Goal: Information Seeking & Learning: Learn about a topic

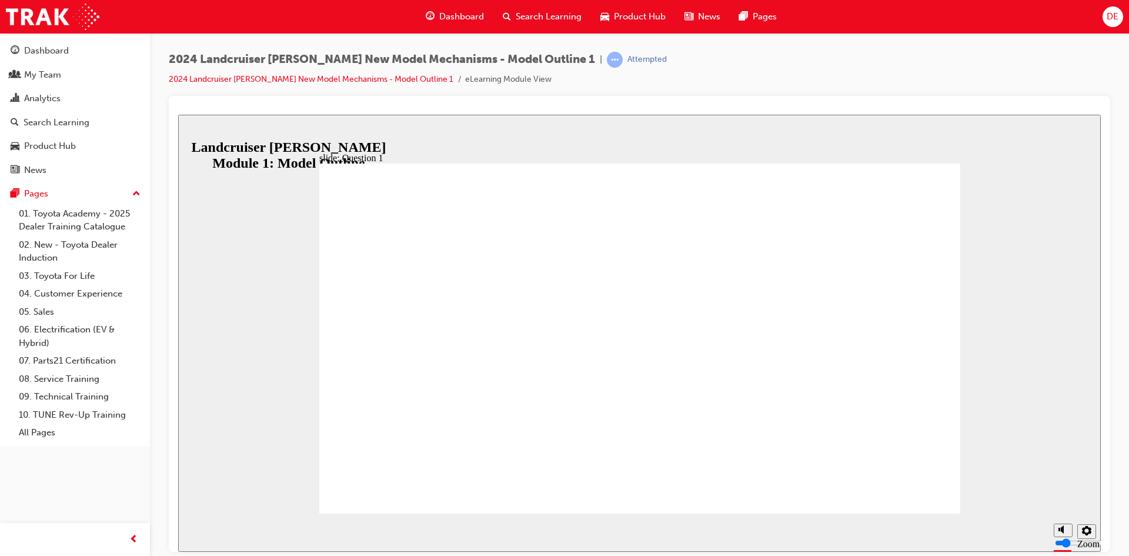
radio input "true"
drag, startPoint x: 633, startPoint y: 406, endPoint x: 481, endPoint y: 354, distance: 160.3
radio input "true"
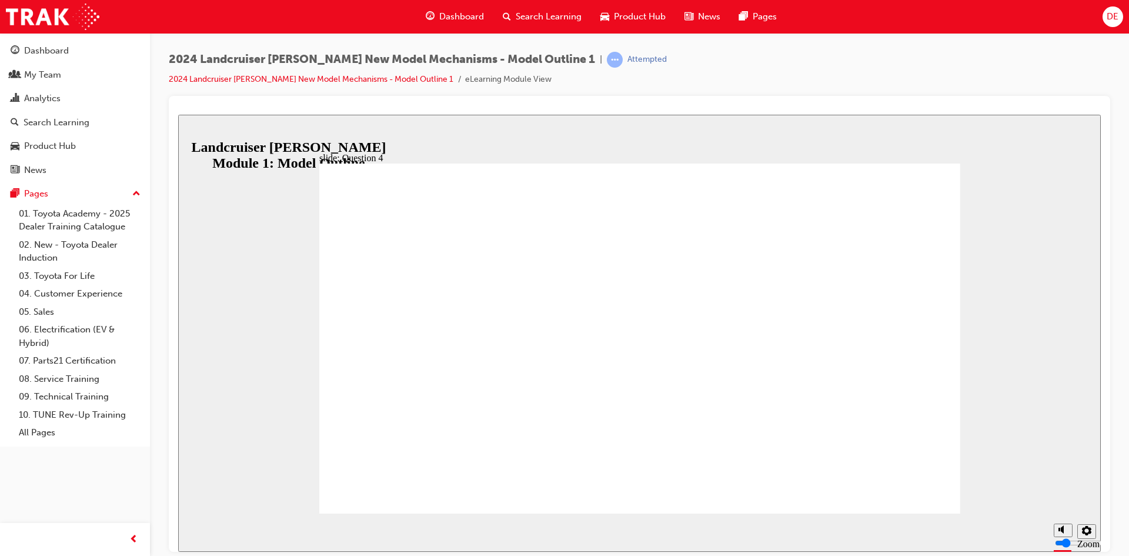
drag, startPoint x: 621, startPoint y: 405, endPoint x: 479, endPoint y: 390, distance: 142.4
radio input "true"
drag, startPoint x: 641, startPoint y: 404, endPoint x: 466, endPoint y: 352, distance: 182.1
radio input "true"
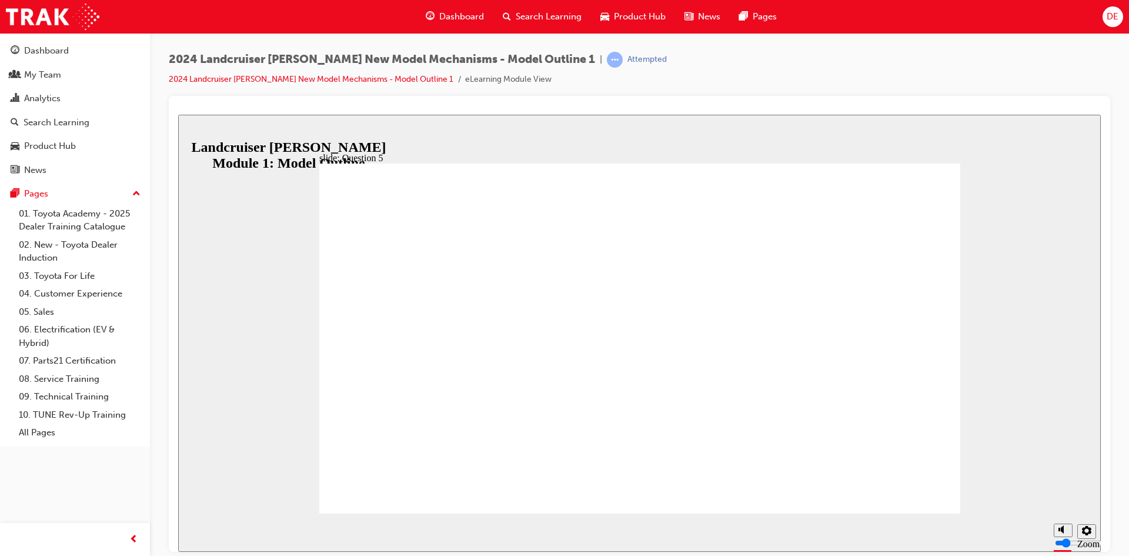
radio input "false"
radio input "true"
drag, startPoint x: 474, startPoint y: 431, endPoint x: 867, endPoint y: 472, distance: 394.9
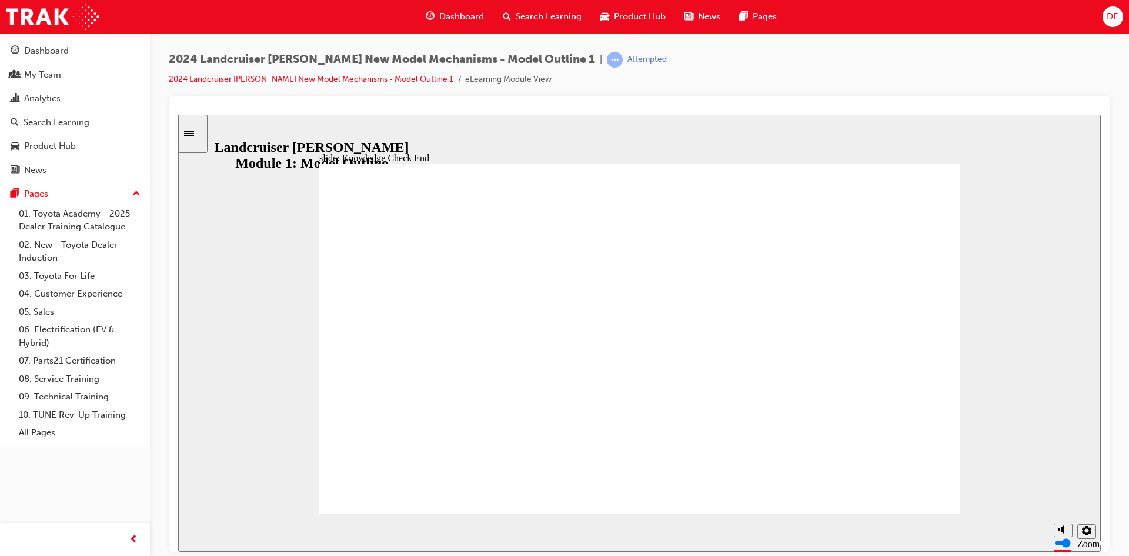
click at [202, 129] on icon "Sidebar Toggle" at bounding box center [193, 132] width 18 height 7
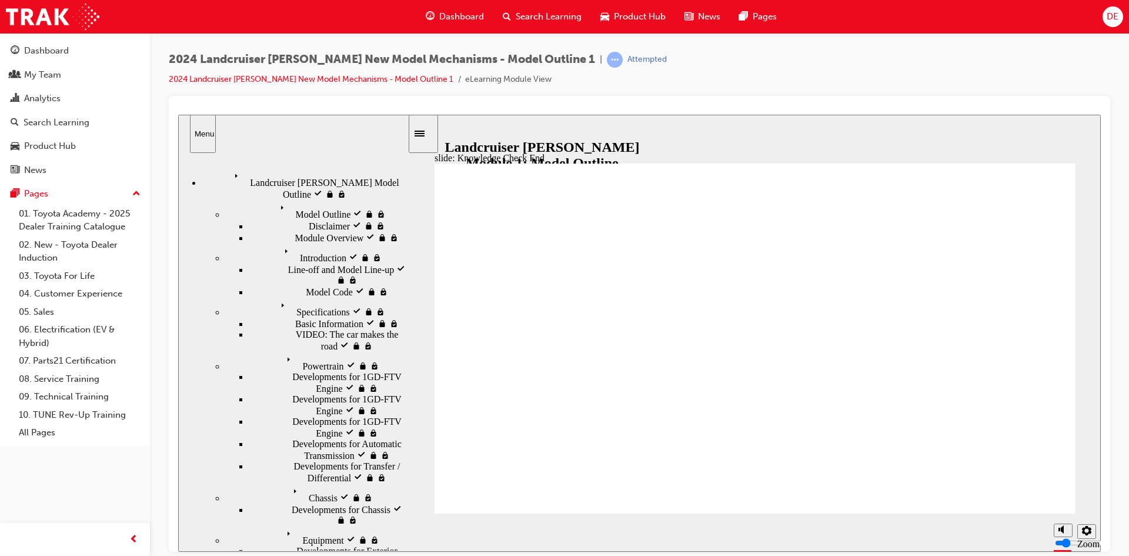
click at [269, 169] on span "Landcruiser Prado Model Outline visited" at bounding box center [319, 178] width 178 height 21
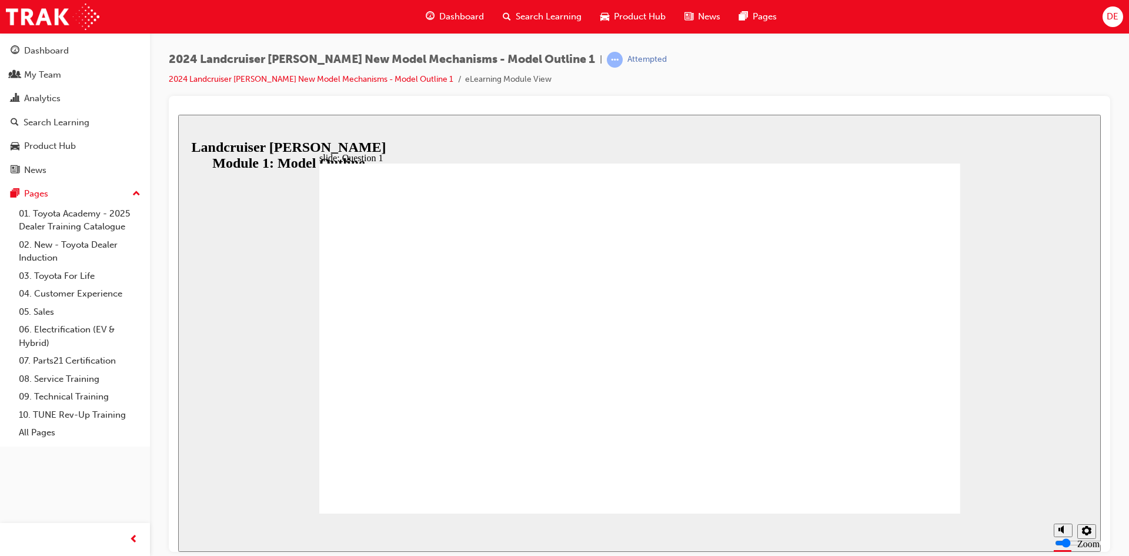
radio input "true"
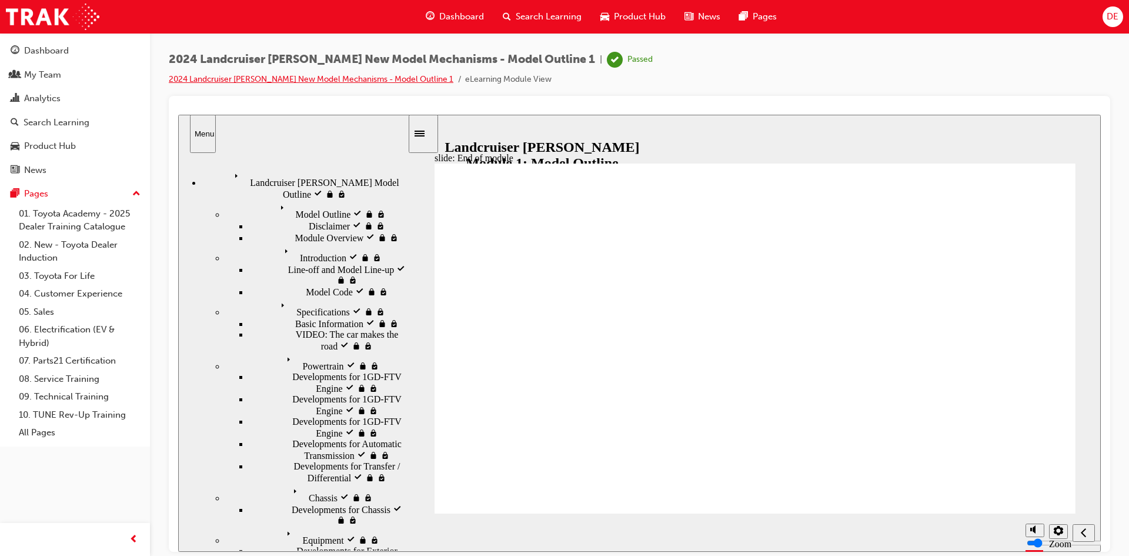
click at [332, 83] on link "2024 Landcruiser Prado New Model Mechanisms - Model Outline 1" at bounding box center [311, 79] width 285 height 10
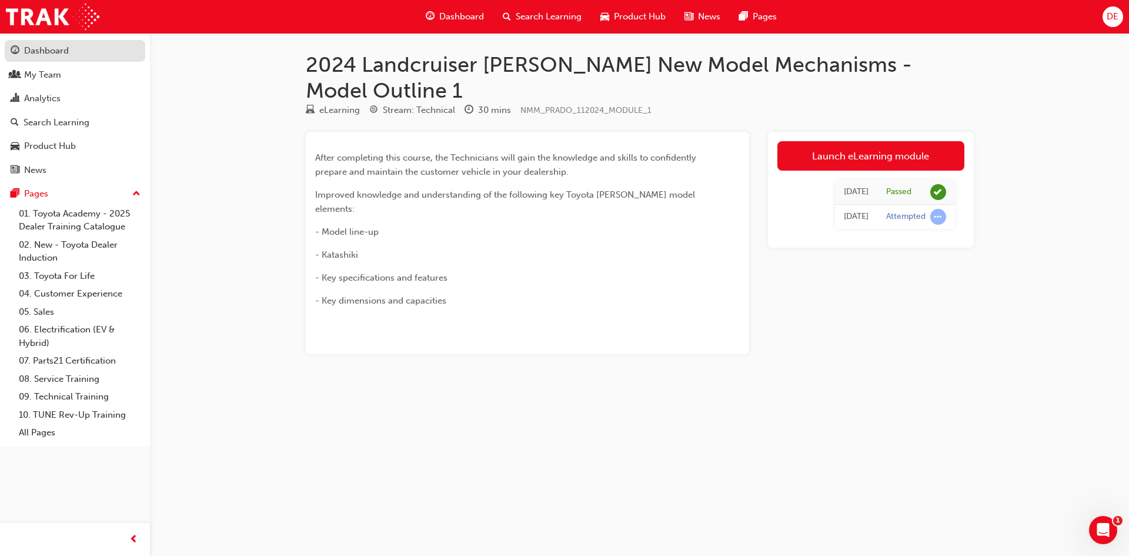
click at [15, 51] on span "guage-icon" at bounding box center [15, 51] width 9 height 11
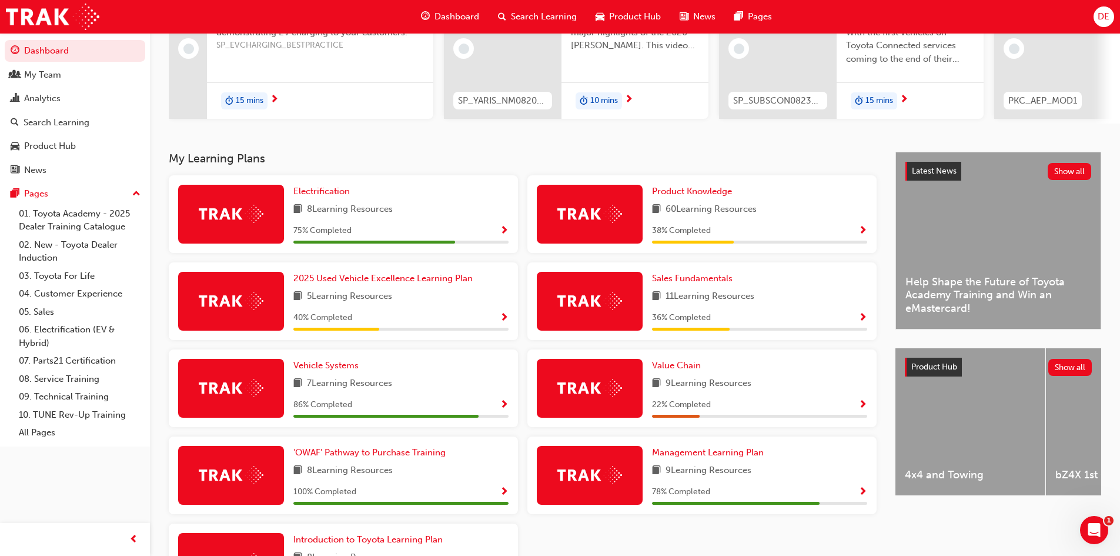
scroll to position [176, 0]
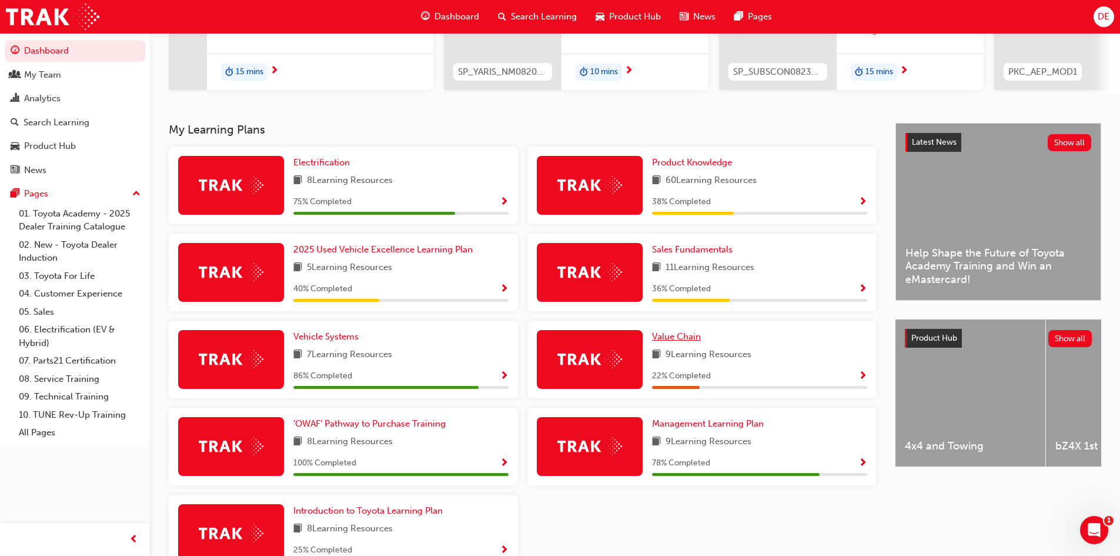
click at [686, 343] on link "Value Chain" at bounding box center [679, 337] width 54 height 14
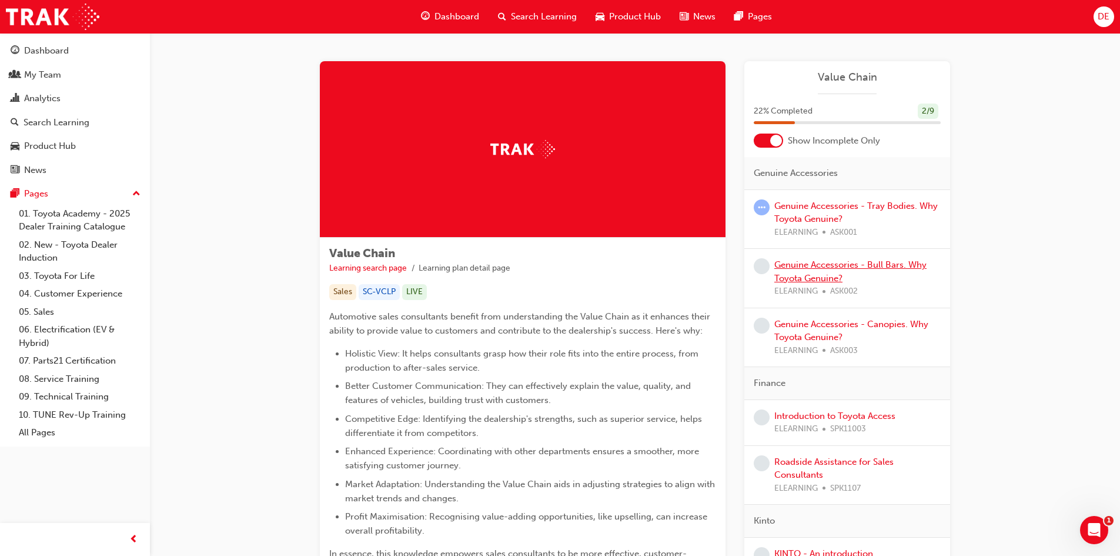
click at [857, 264] on link "Genuine Accessories - Bull Bars. Why Toyota Genuine?" at bounding box center [850, 271] width 152 height 24
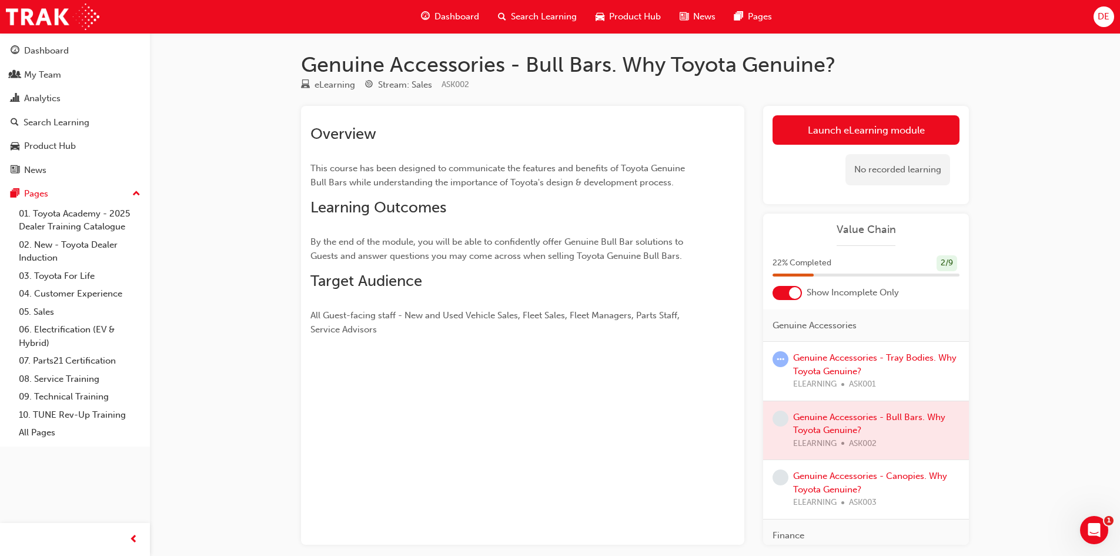
click at [889, 142] on link "Launch eLearning module" at bounding box center [866, 129] width 187 height 29
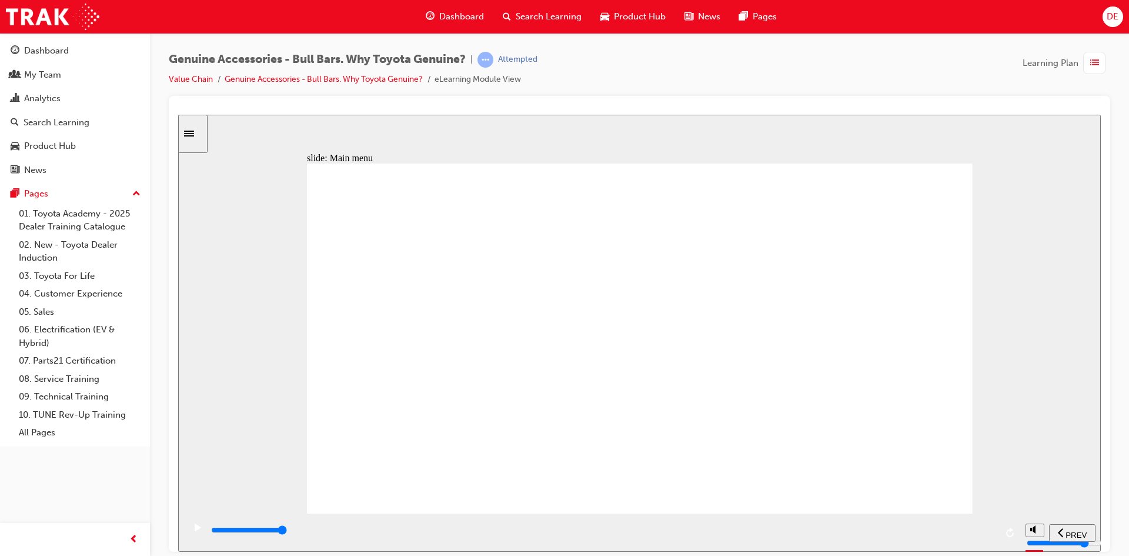
type input "15500"
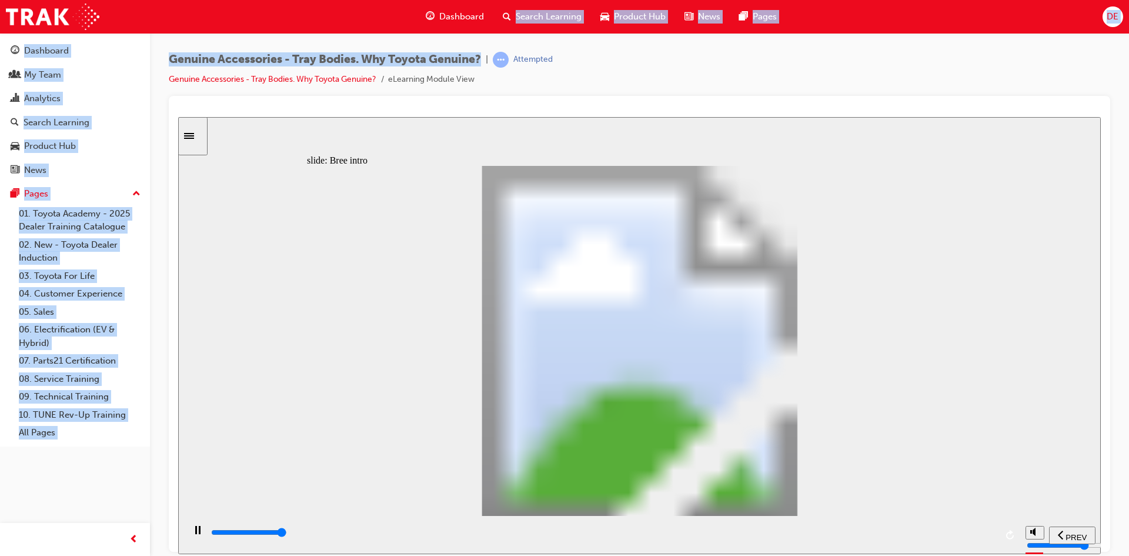
type input "23100"
